Goal: Complete application form

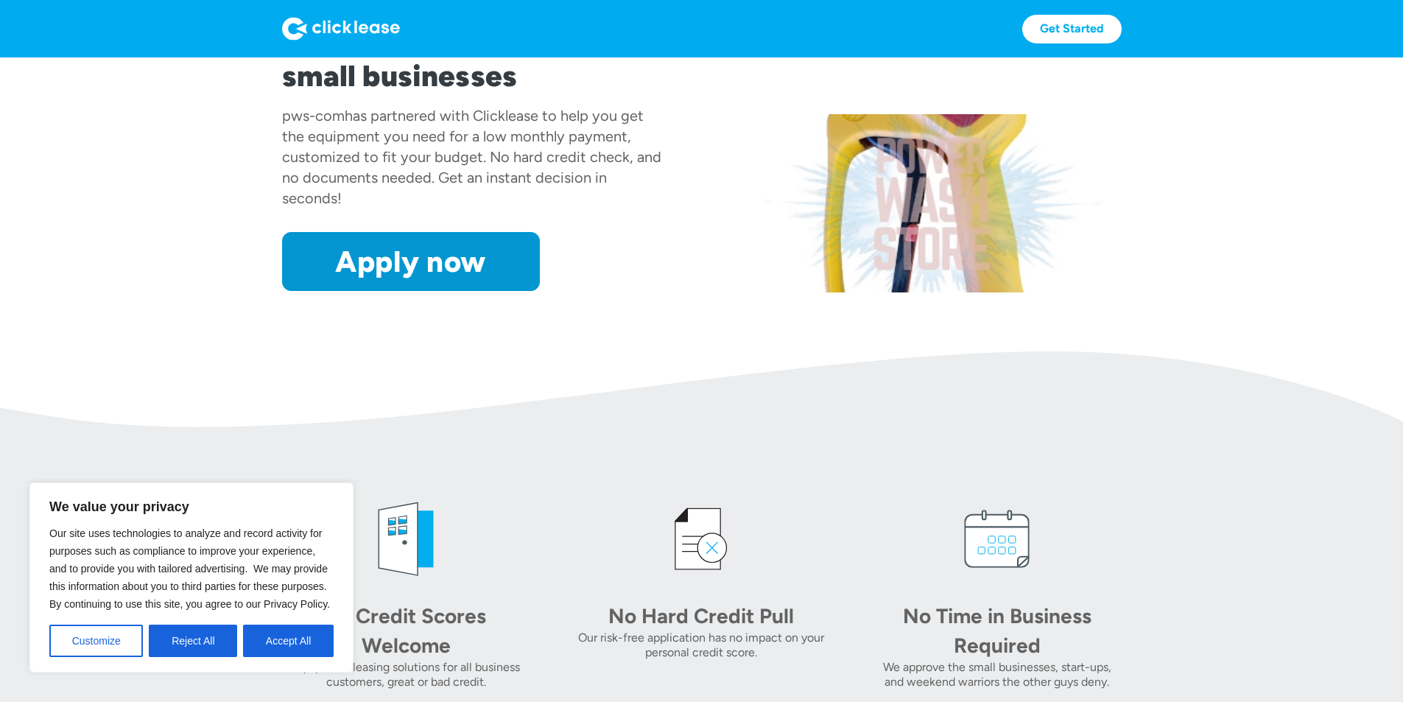
scroll to position [295, 0]
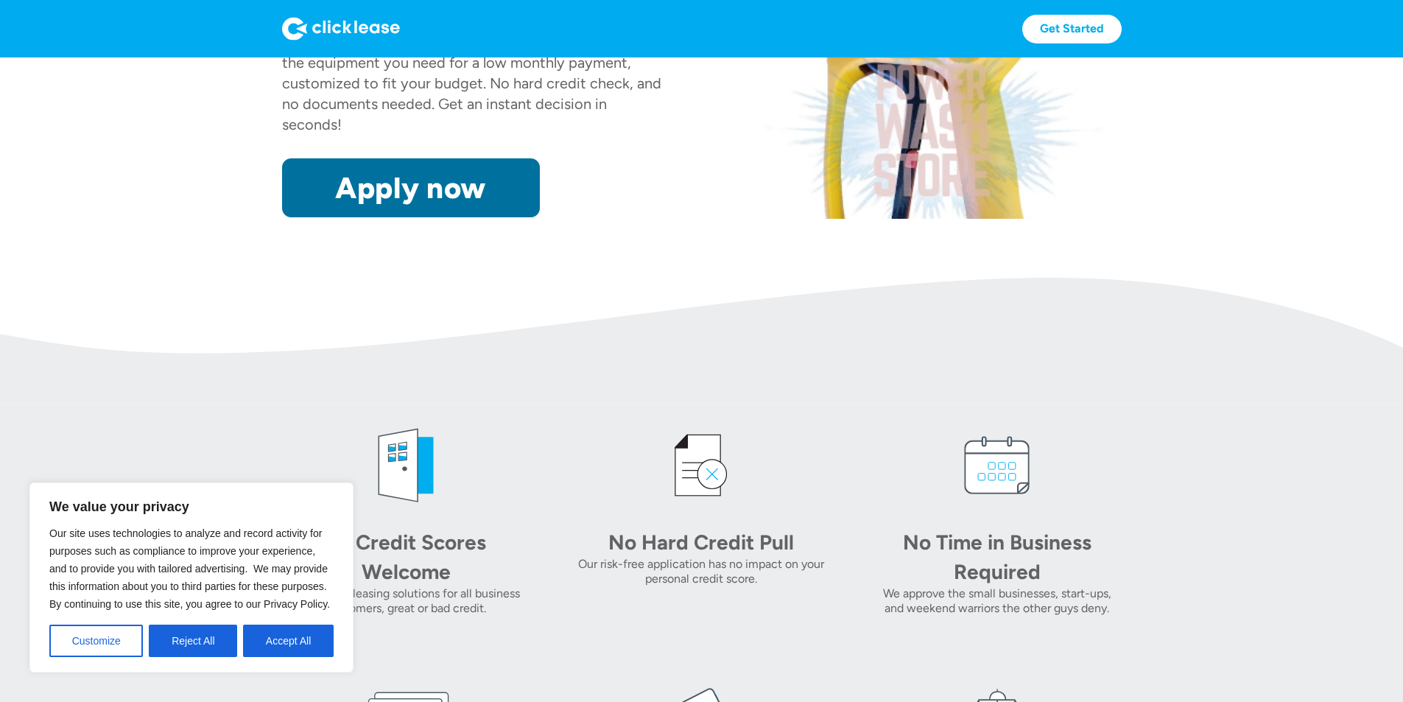
click at [342, 217] on link "Apply now" at bounding box center [411, 187] width 258 height 59
